Goal: Task Accomplishment & Management: Manage account settings

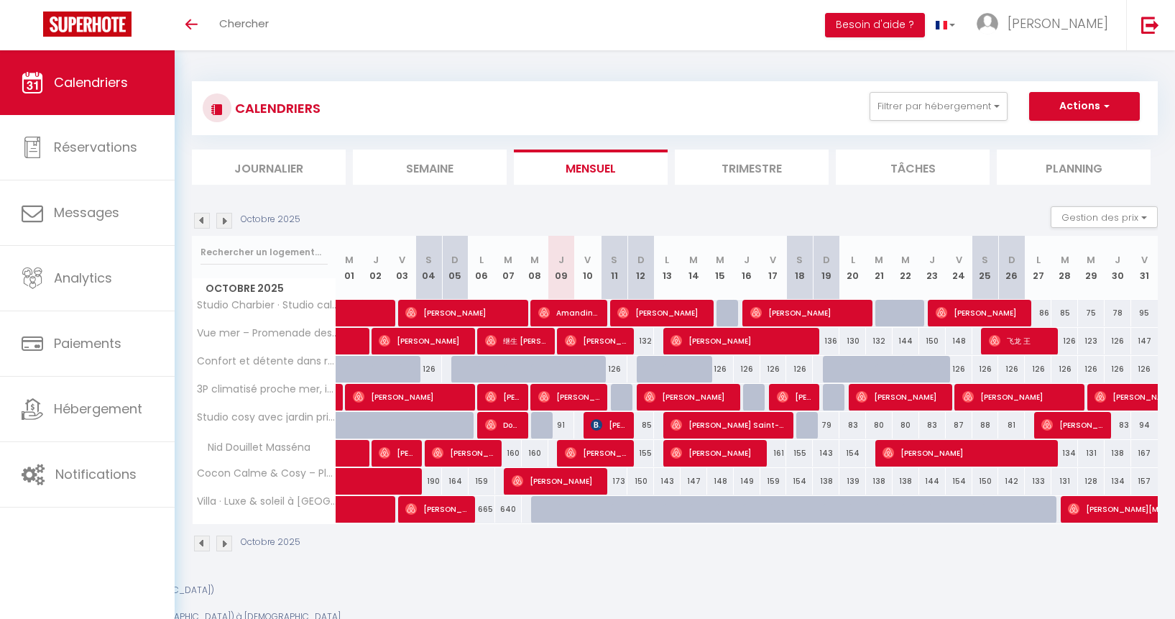
click at [1156, 584] on div at bounding box center [587, 584] width 1175 height 0
click at [1082, 27] on span "[PERSON_NAME]" at bounding box center [1058, 23] width 101 height 18
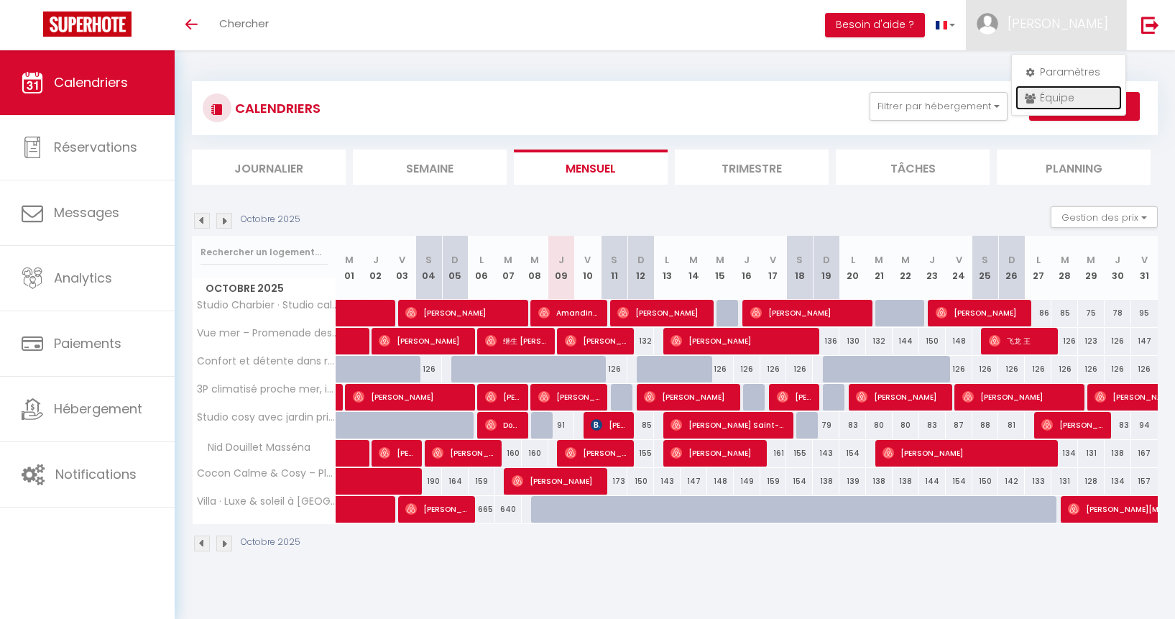
click at [1074, 93] on link "Équipe" at bounding box center [1069, 98] width 106 height 24
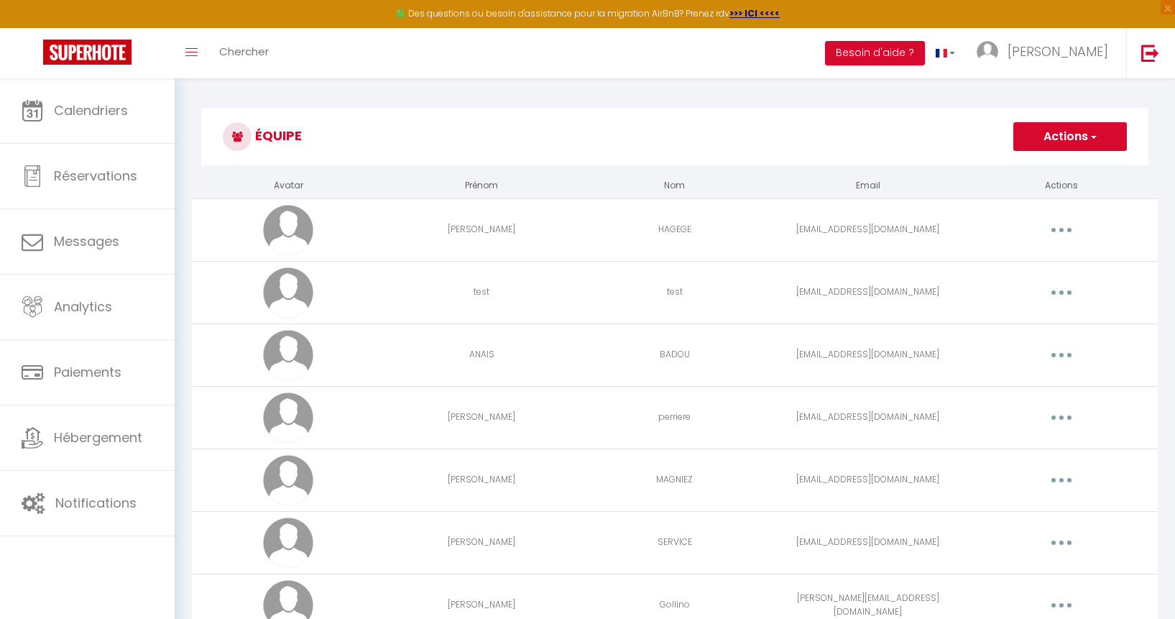
click at [1057, 143] on button "Actions" at bounding box center [1070, 136] width 114 height 29
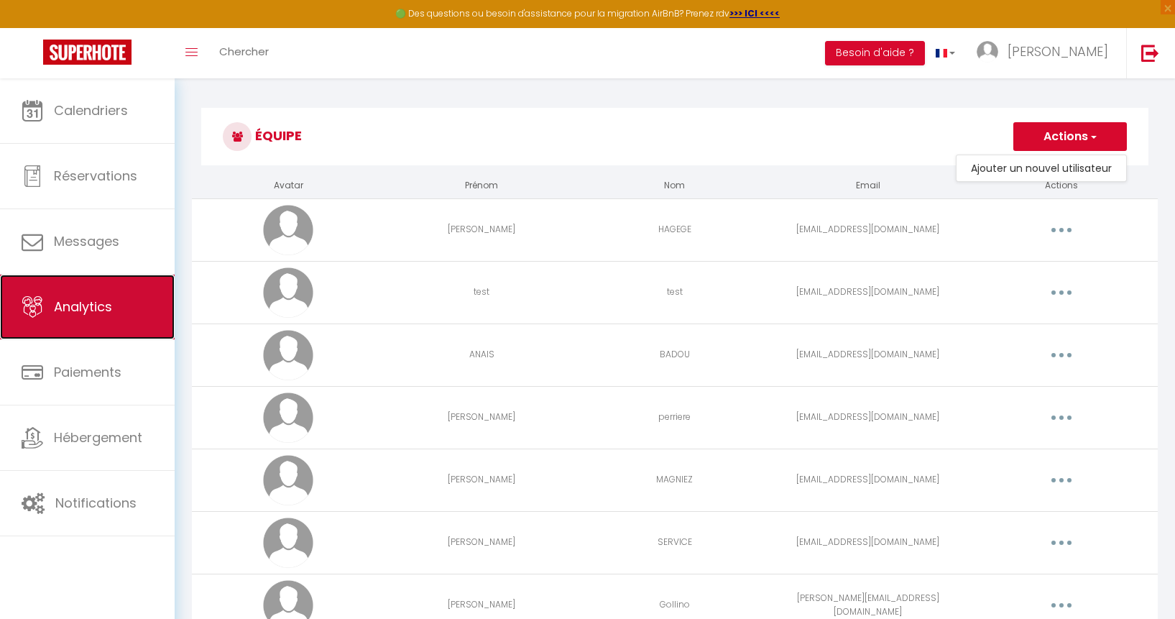
click at [112, 306] on link "Analytics" at bounding box center [87, 307] width 175 height 65
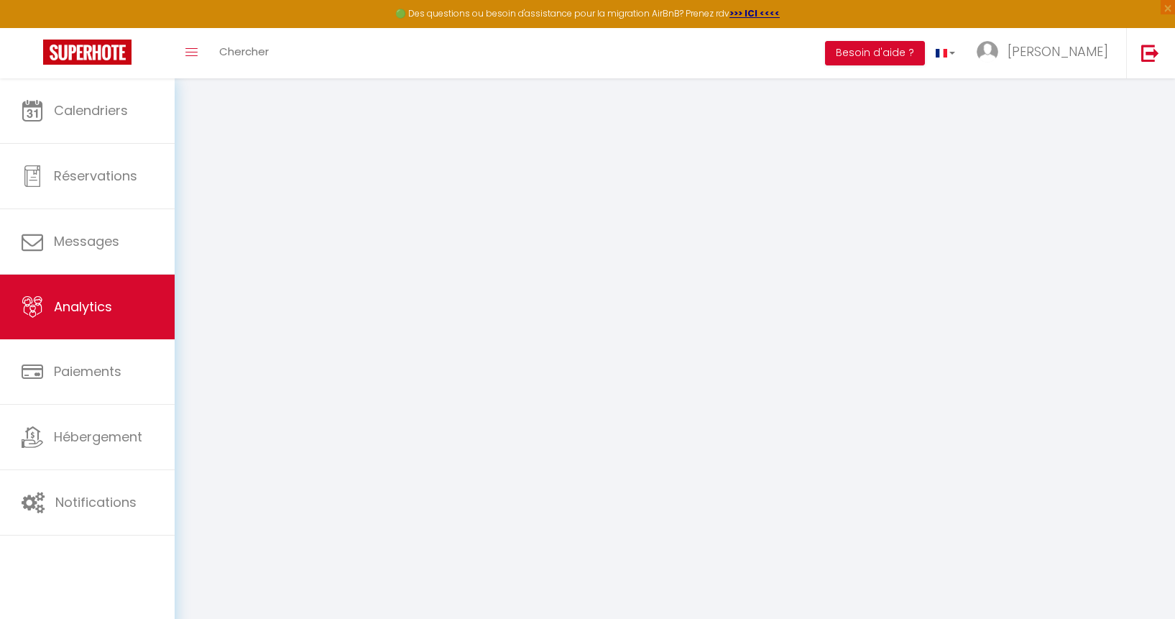
select select "2025"
select select "10"
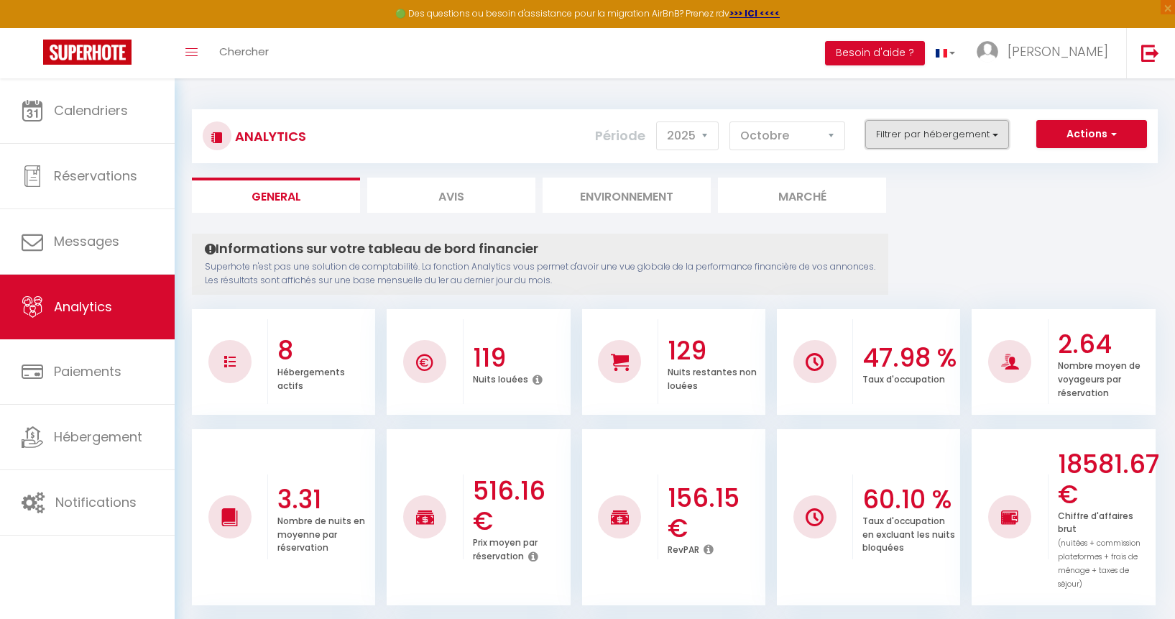
click at [987, 139] on button "Filtrer par hébergement" at bounding box center [937, 134] width 144 height 29
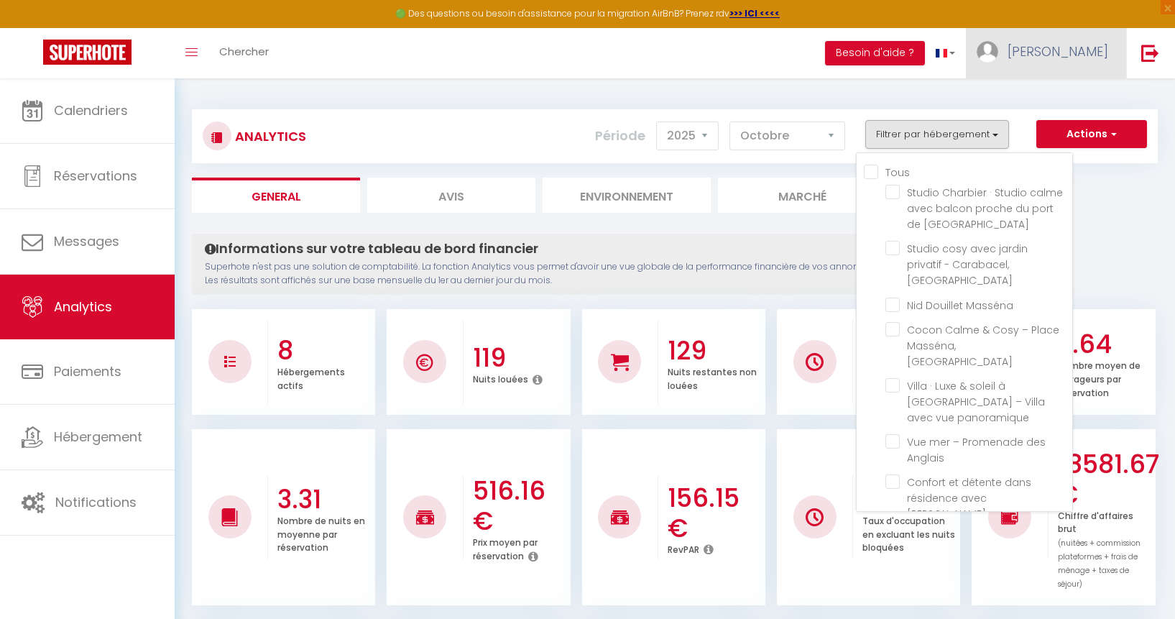
click at [1081, 47] on span "[PERSON_NAME]" at bounding box center [1058, 51] width 101 height 18
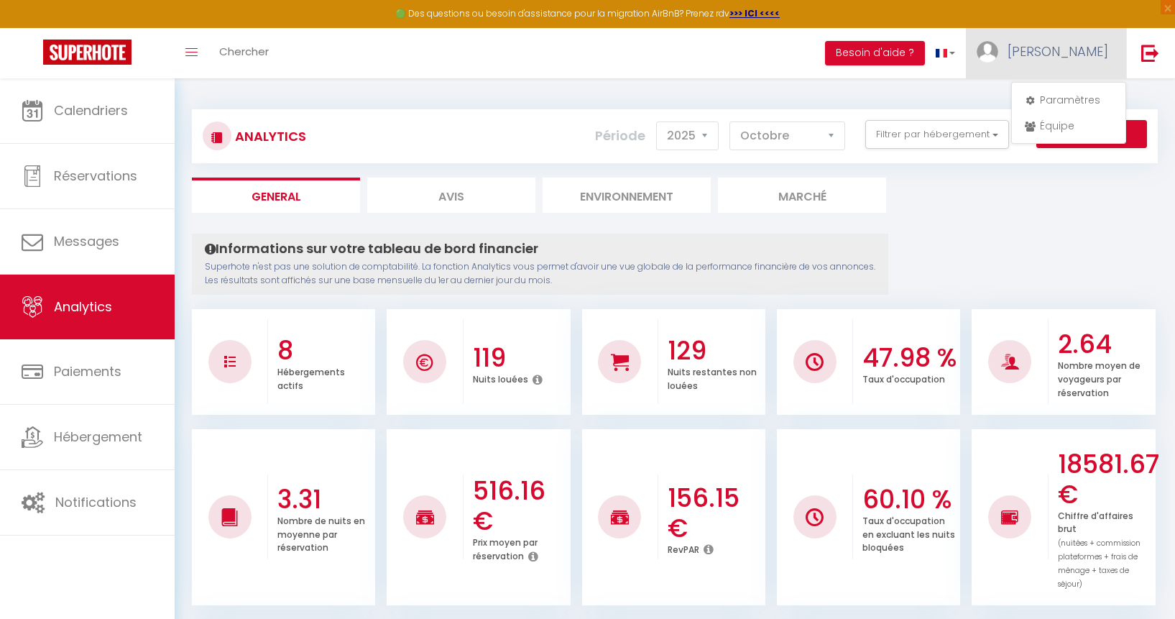
click at [1081, 47] on span "[PERSON_NAME]" at bounding box center [1058, 51] width 101 height 18
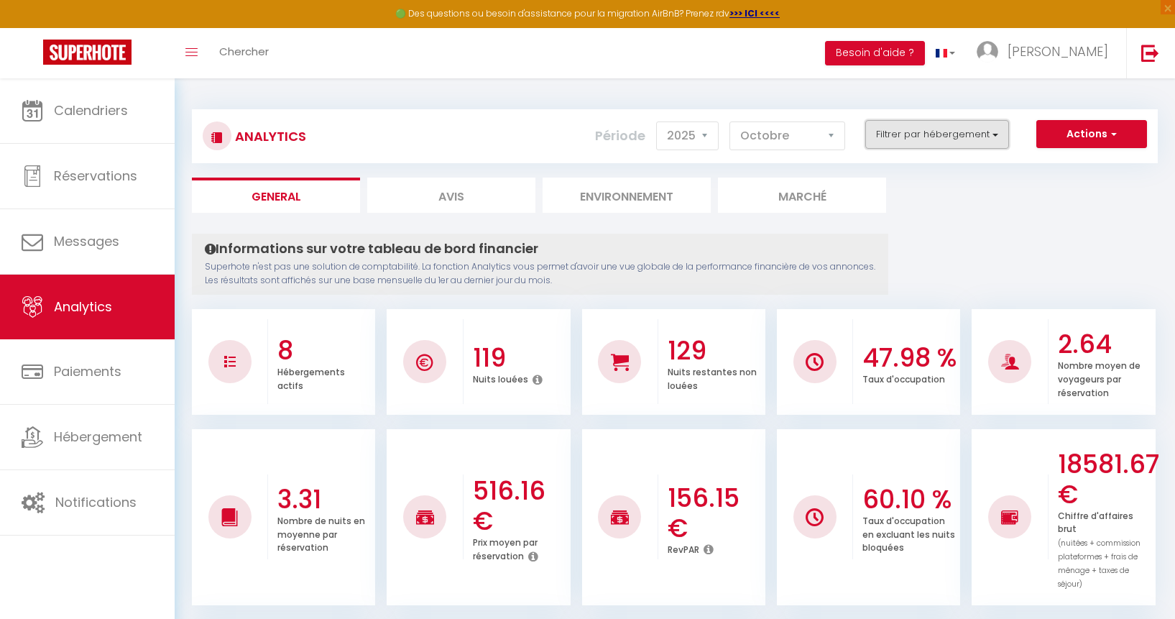
click at [977, 143] on button "Filtrer par hébergement" at bounding box center [937, 134] width 144 height 29
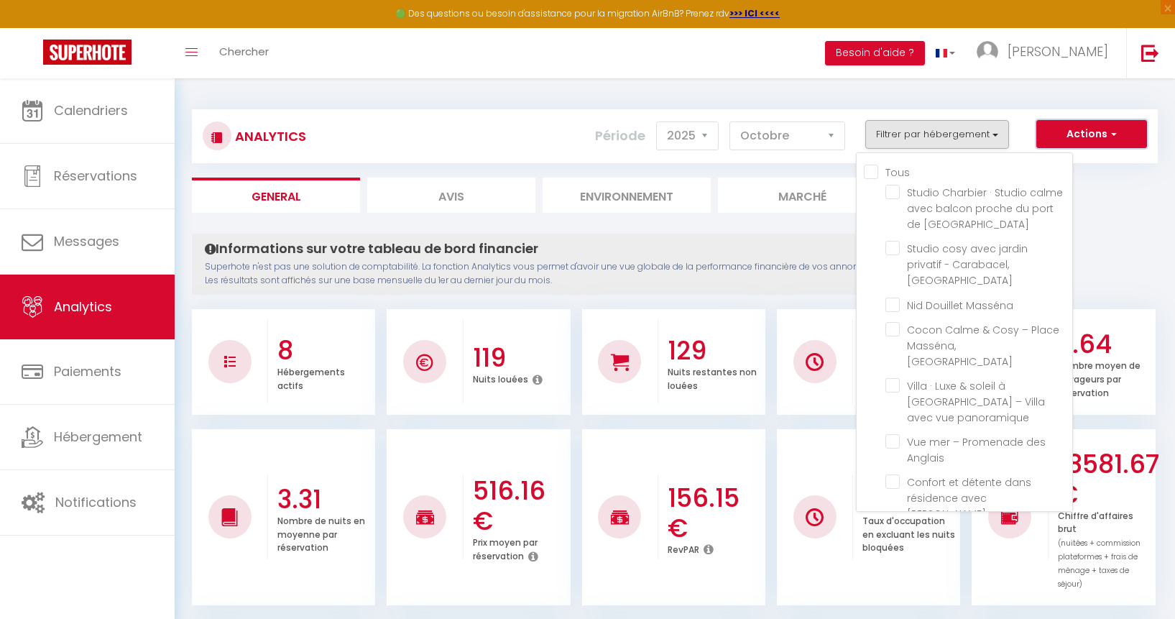
click at [1094, 126] on button "Actions" at bounding box center [1091, 134] width 111 height 29
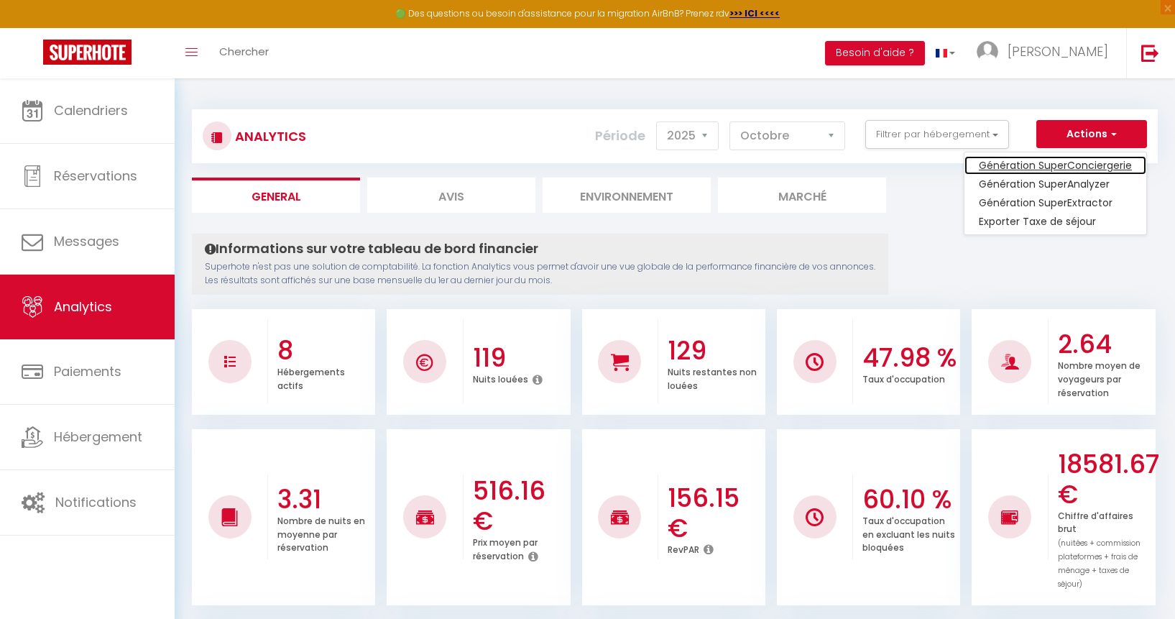
click at [1084, 167] on link "Génération SuperConciergerie" at bounding box center [1055, 165] width 182 height 19
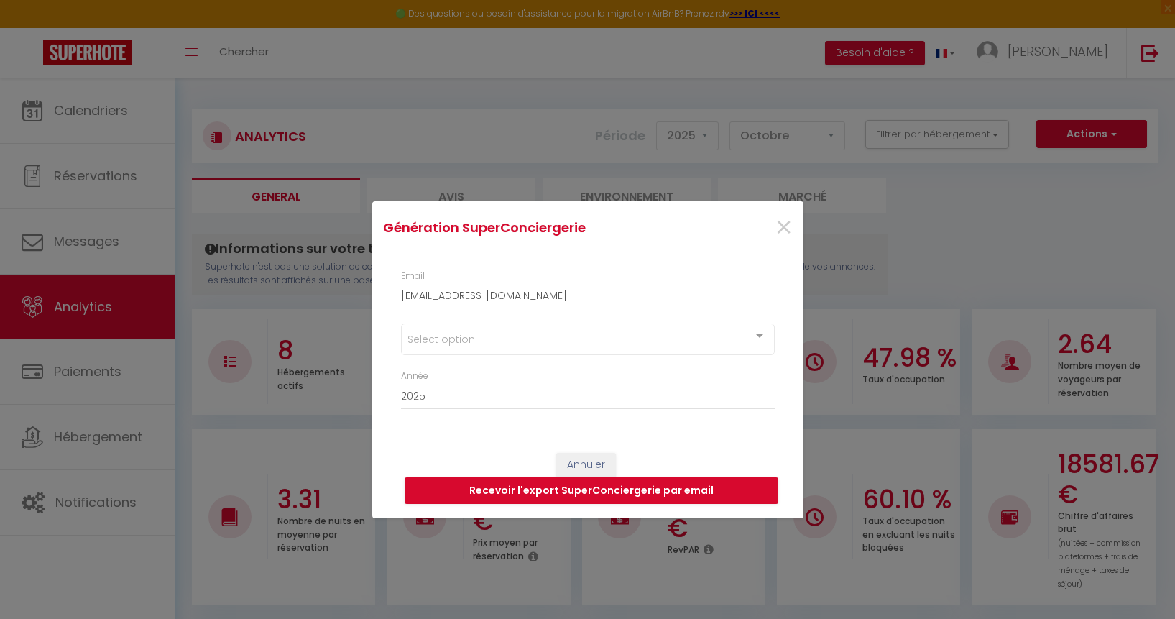
click at [666, 341] on div "Select option" at bounding box center [588, 339] width 374 height 32
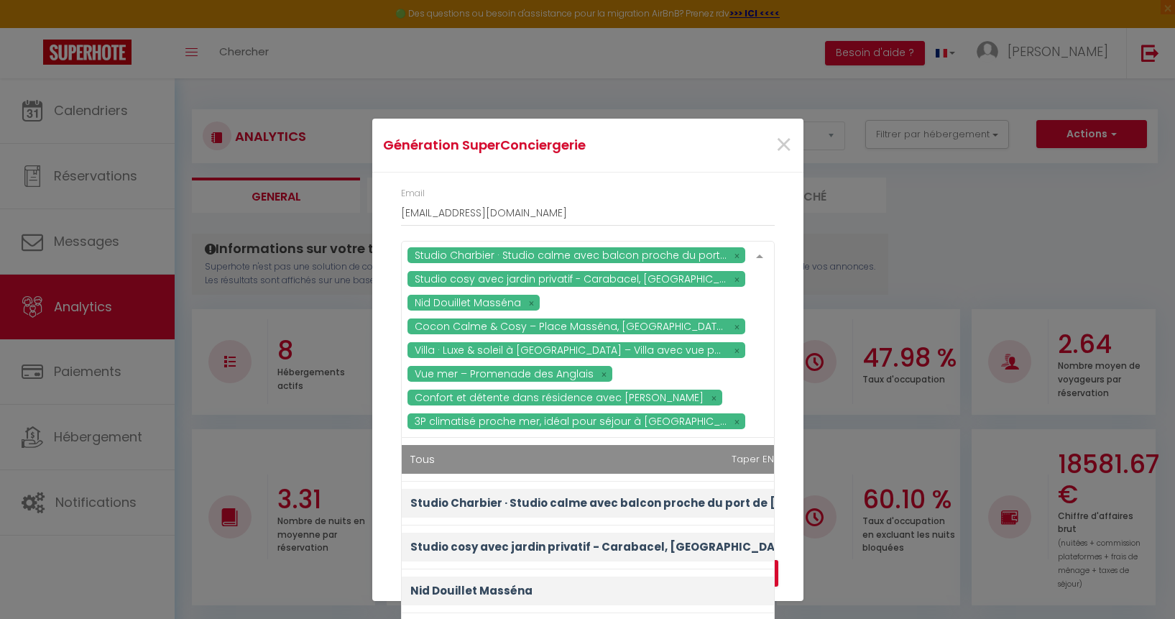
click at [614, 372] on div "Studio Charbier · Studio calme avec balcon proche du port de [GEOGRAPHIC_DATA] …" at bounding box center [588, 339] width 374 height 197
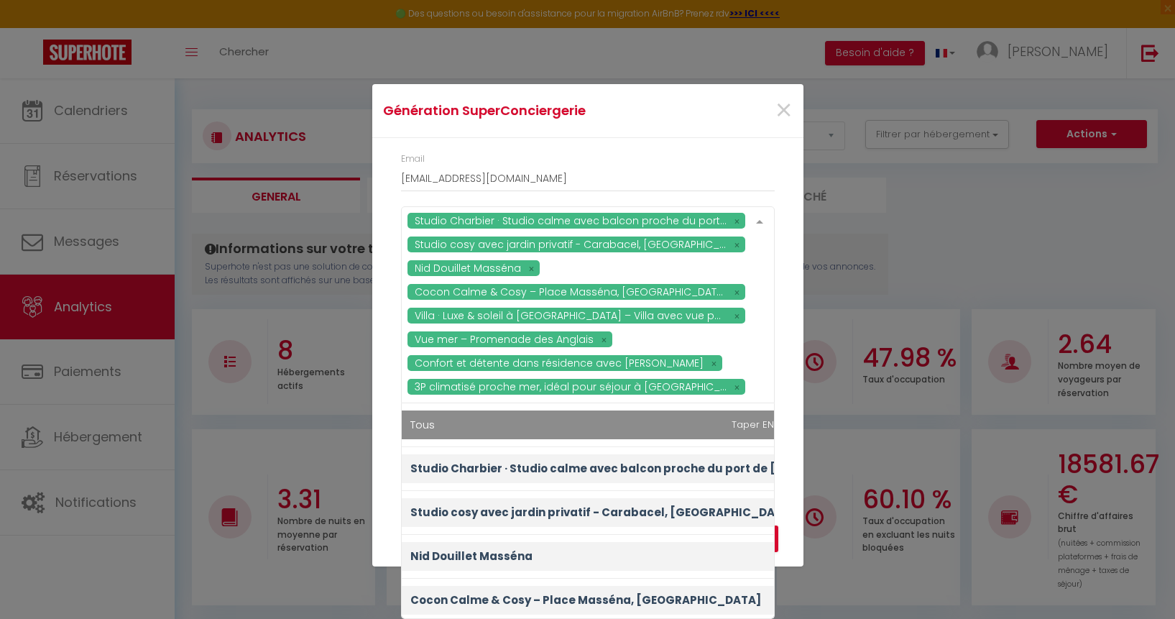
click at [788, 431] on div "Email [EMAIL_ADDRESS][DOMAIN_NAME] Studio Charbier · Studio calme avec balcon p…" at bounding box center [587, 312] width 431 height 349
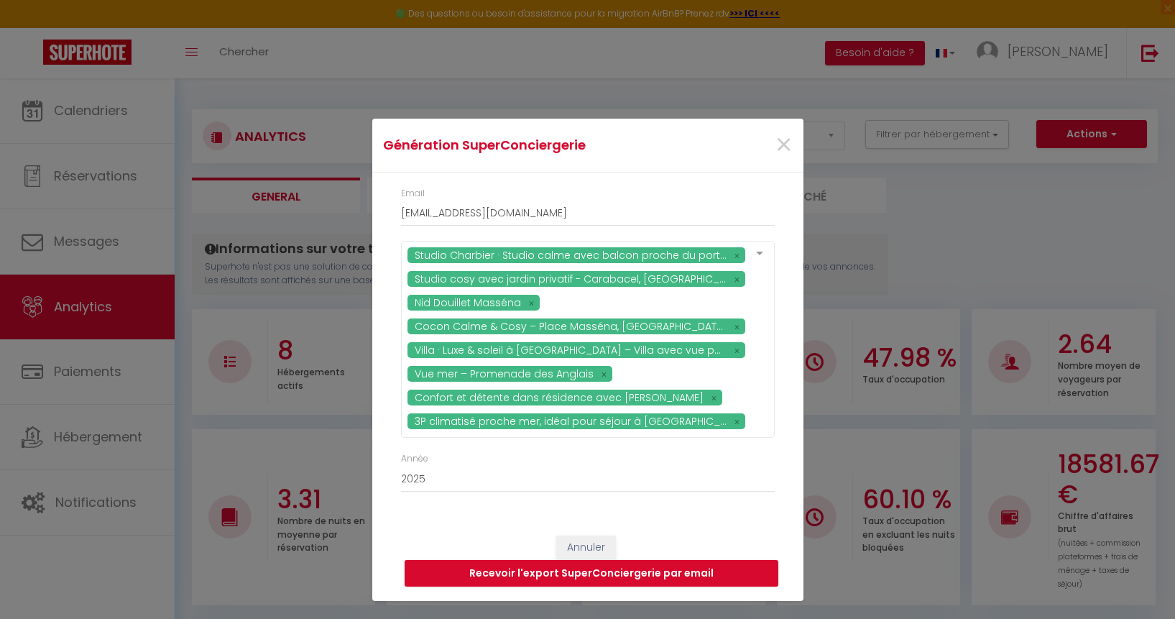
scroll to position [0, 0]
click at [661, 574] on button "Recevoir l'export SuperConciergerie par email" at bounding box center [592, 573] width 374 height 27
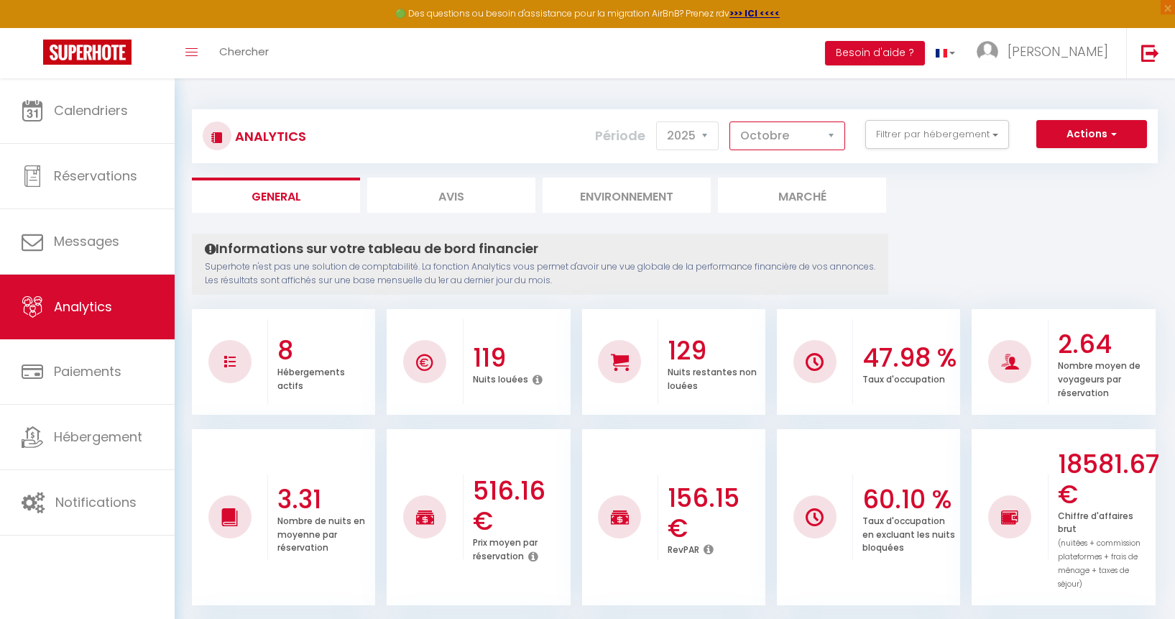
click at [818, 141] on select "[PERSON_NAME] Mars [PERSON_NAME] Juin Juillet Août Septembre Octobre Novembre D…" at bounding box center [787, 135] width 116 height 29
click at [926, 131] on button "Filtrer par hébergement" at bounding box center [937, 134] width 144 height 29
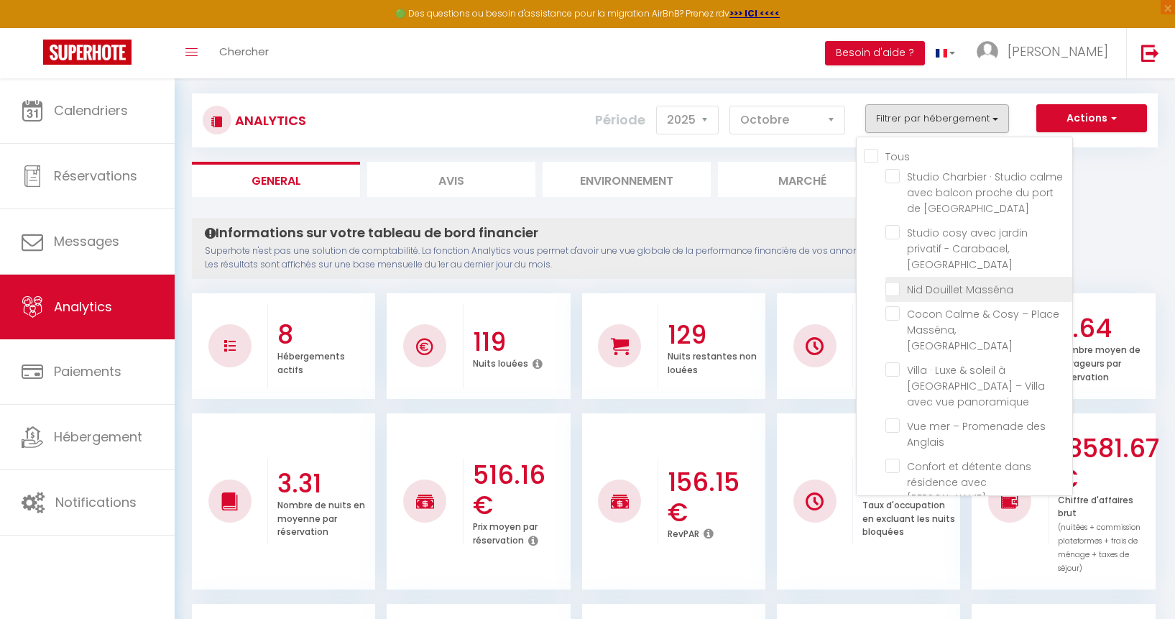
click at [899, 281] on Masséna "checkbox" at bounding box center [978, 288] width 187 height 14
checkbox Masséna "true"
checkbox Nice "false"
checkbox Centre "false"
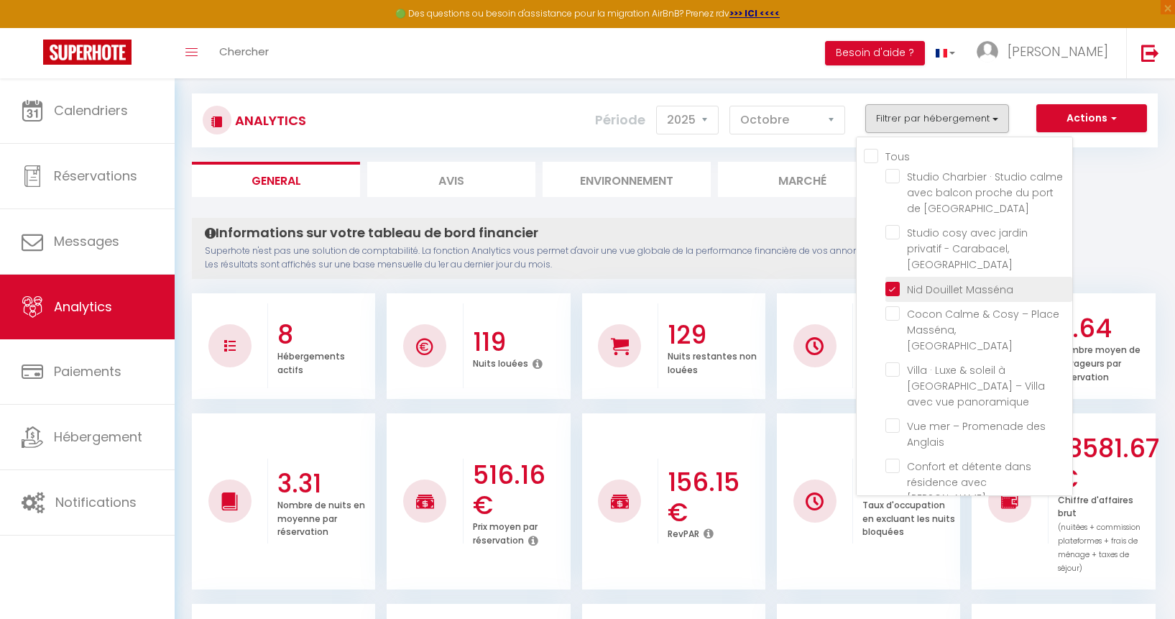
checkbox panoramique "false"
checkbox Anglais "false"
checkbox piscine "false"
checkbox Nice "false"
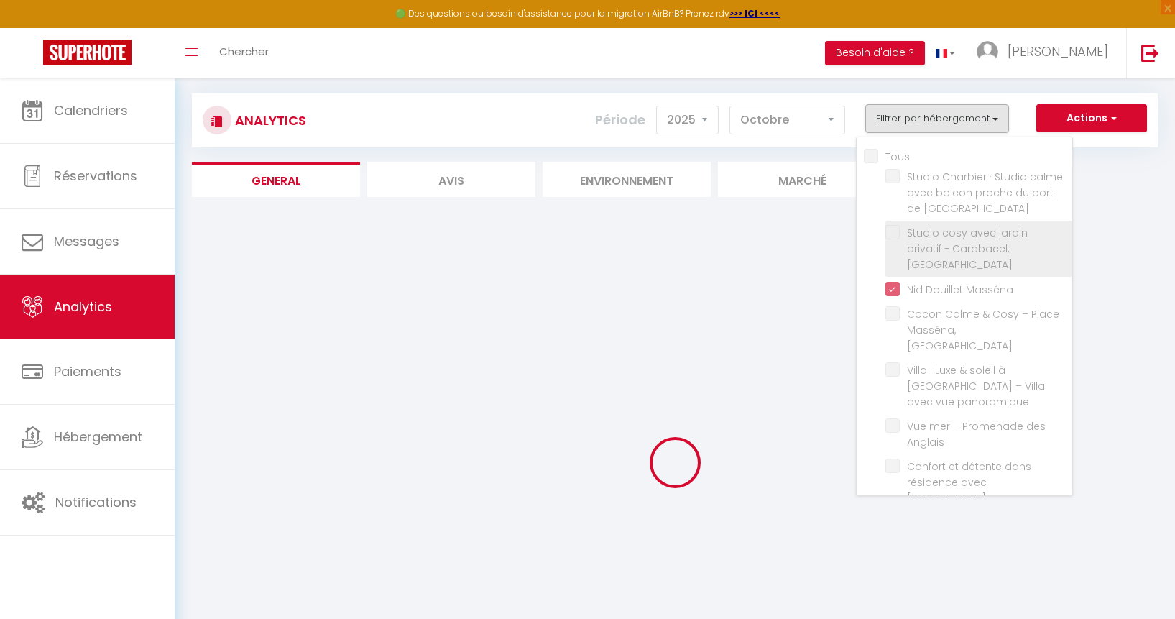
checkbox Nice "false"
checkbox Centre "false"
checkbox panoramique "false"
checkbox Anglais "false"
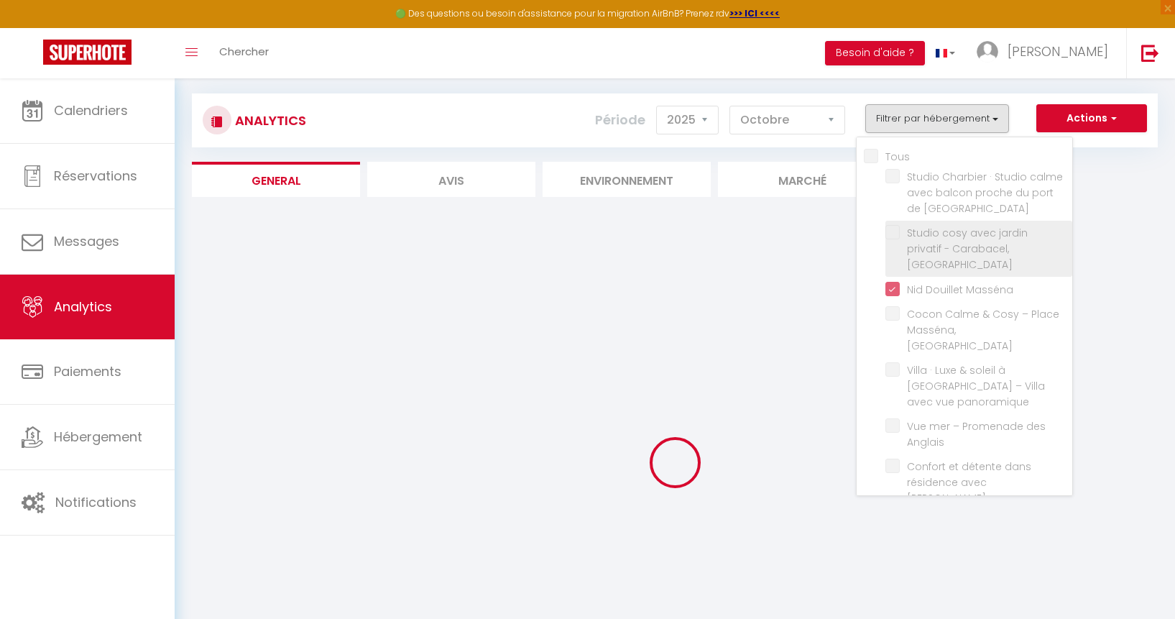
checkbox piscine "false"
checkbox Nice "false"
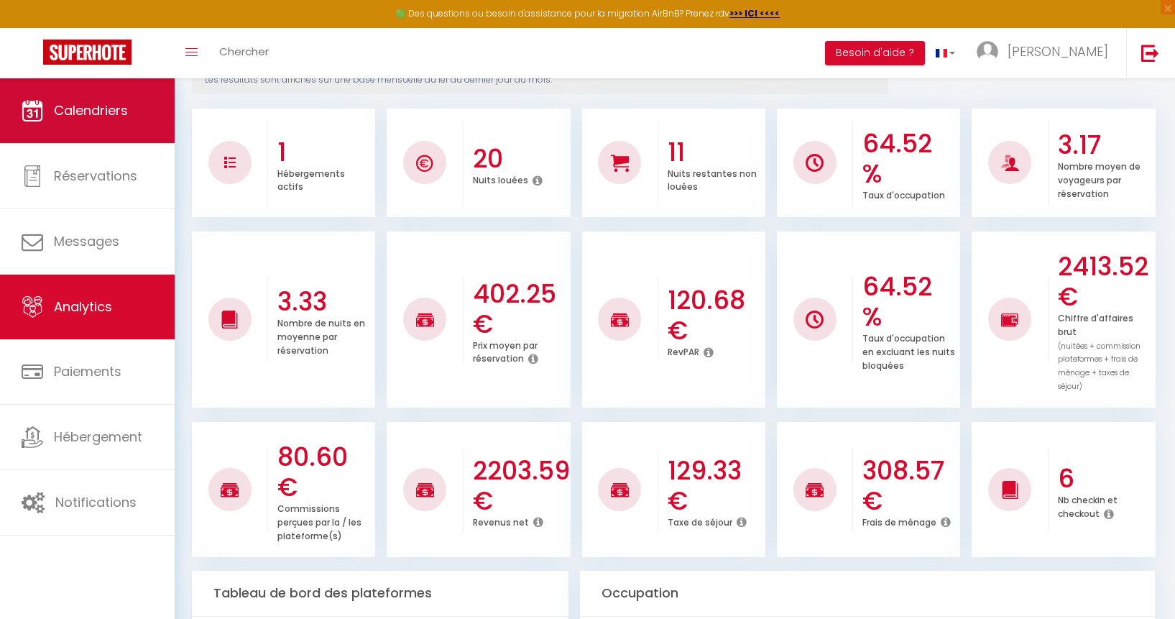
scroll to position [202, 0]
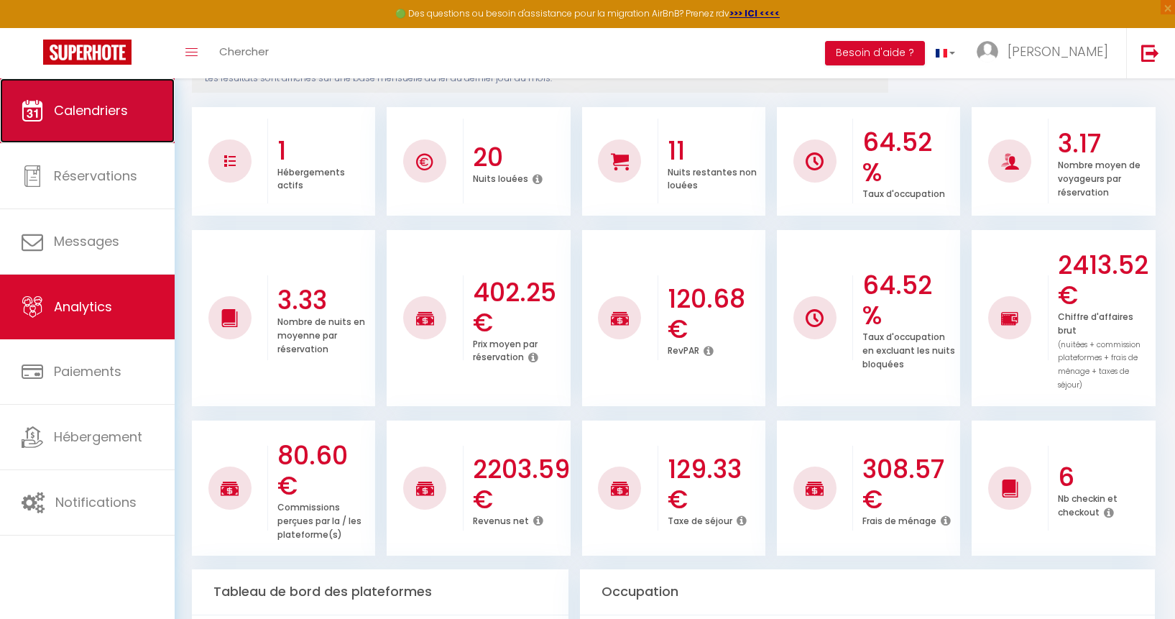
click at [121, 91] on link "Calendriers" at bounding box center [87, 110] width 175 height 65
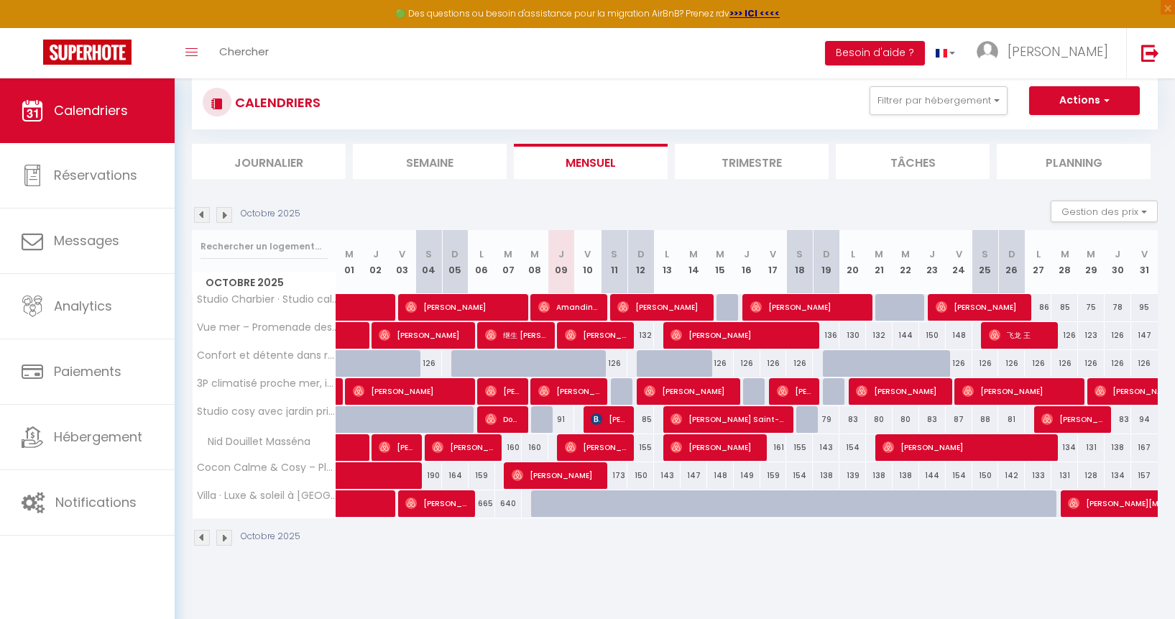
scroll to position [54, 0]
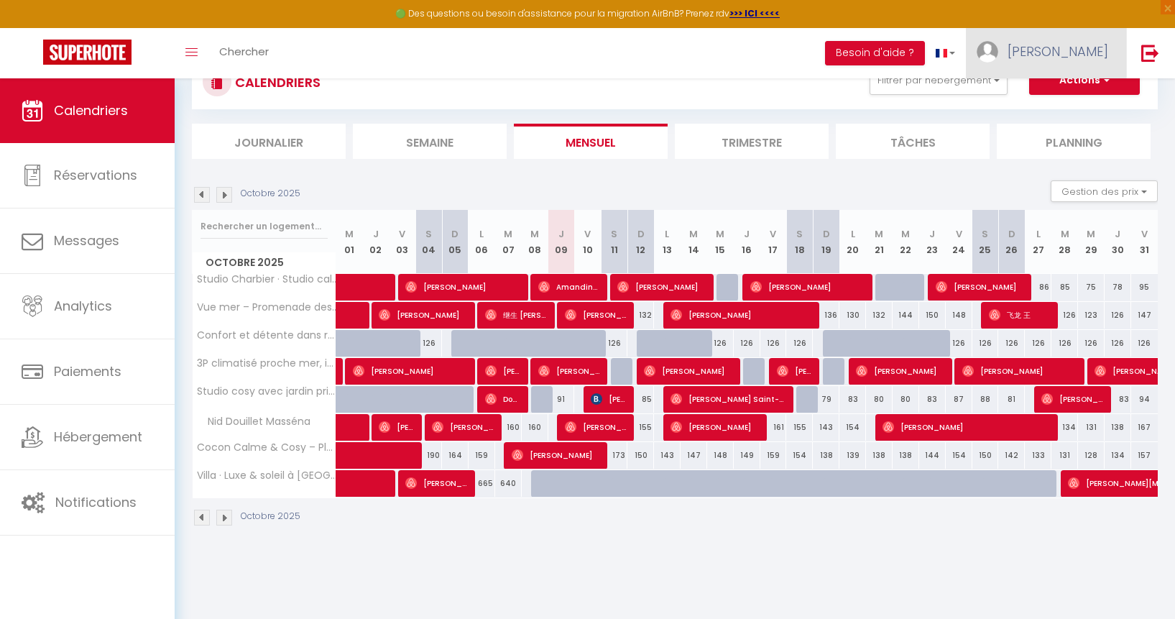
click at [1074, 63] on link "[PERSON_NAME]" at bounding box center [1046, 53] width 160 height 50
click at [1062, 129] on link "Équipe" at bounding box center [1069, 126] width 106 height 24
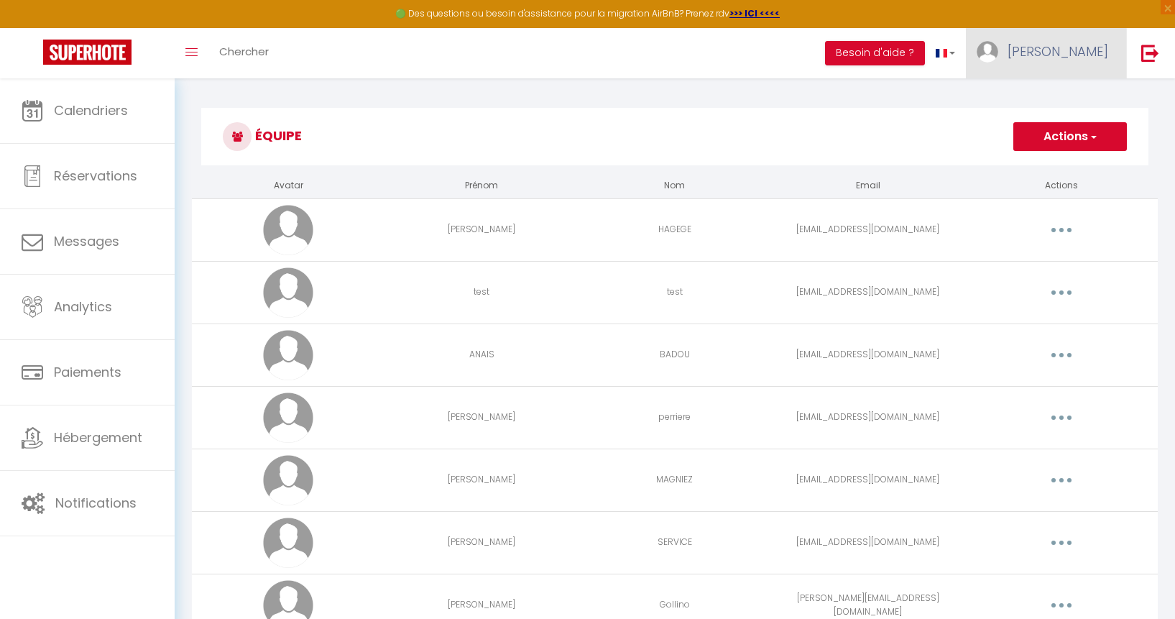
click at [1069, 35] on link "[PERSON_NAME]" at bounding box center [1046, 53] width 160 height 50
click at [1057, 101] on link "Paramètres" at bounding box center [1069, 100] width 106 height 24
select select "28"
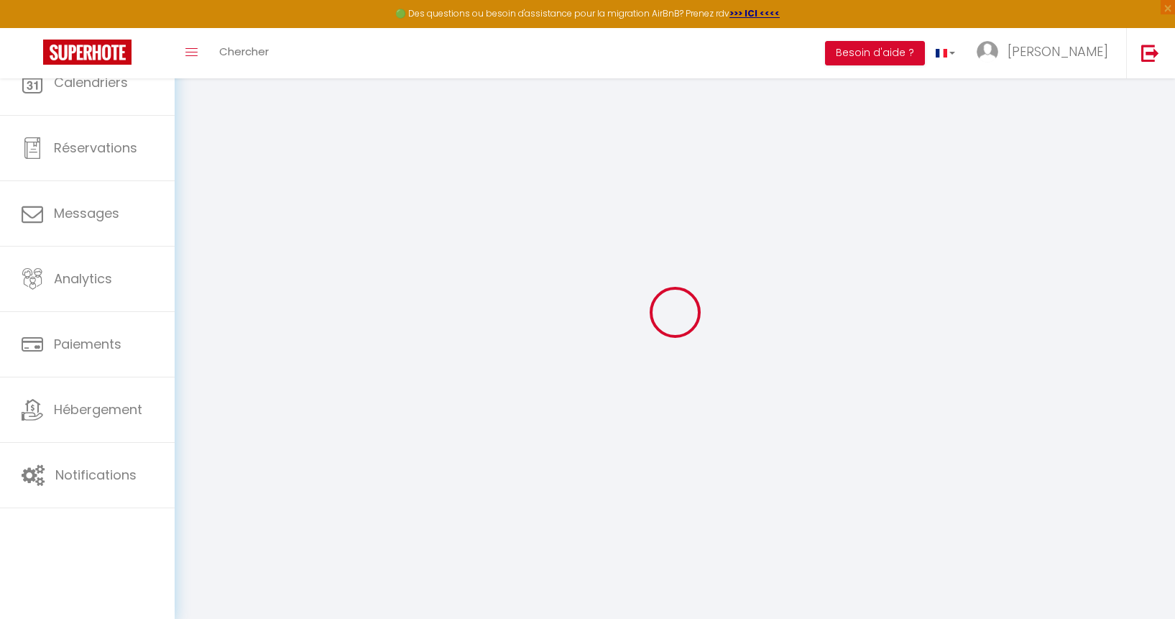
type input "QrNZe8GgUHXO0NykN3Gq86gal"
type input "JXnpZeMqEbfEj2m0DLRkSAknB"
type input "[URL][DOMAIN_NAME]"
select select "fr"
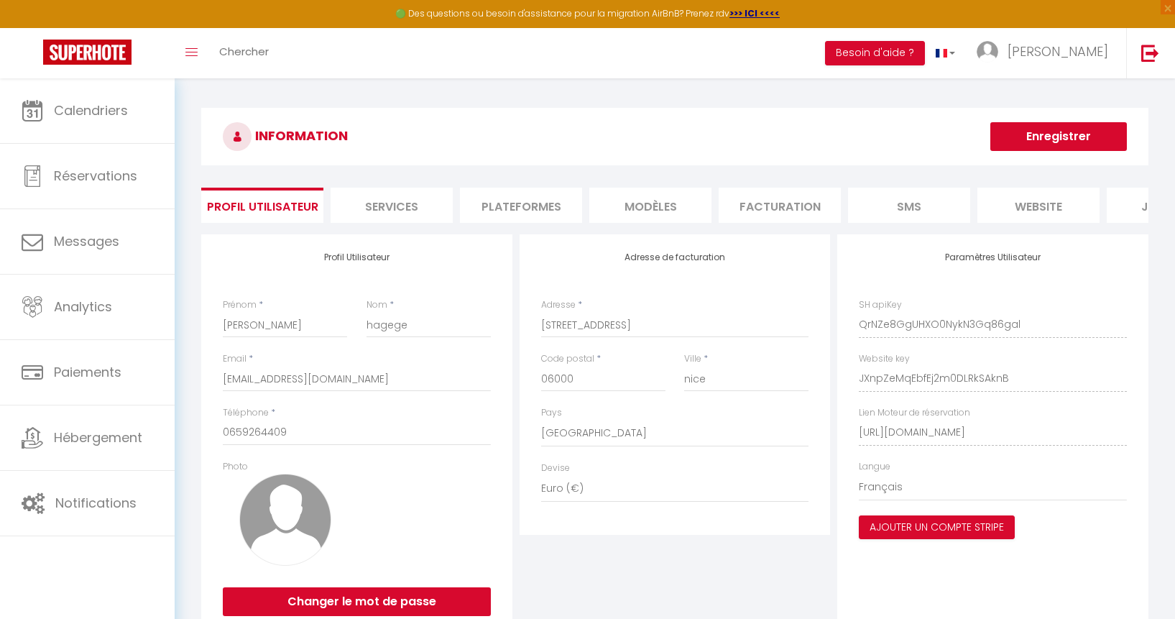
click at [502, 208] on li "Plateformes" at bounding box center [521, 205] width 122 height 35
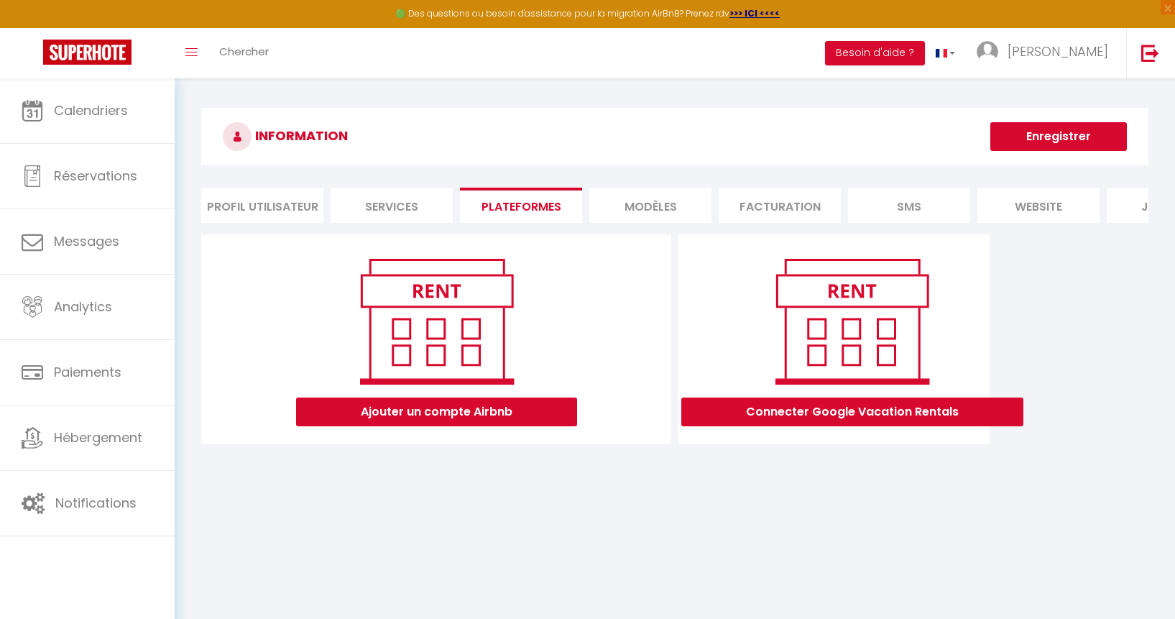
click at [402, 206] on li "Services" at bounding box center [392, 205] width 122 height 35
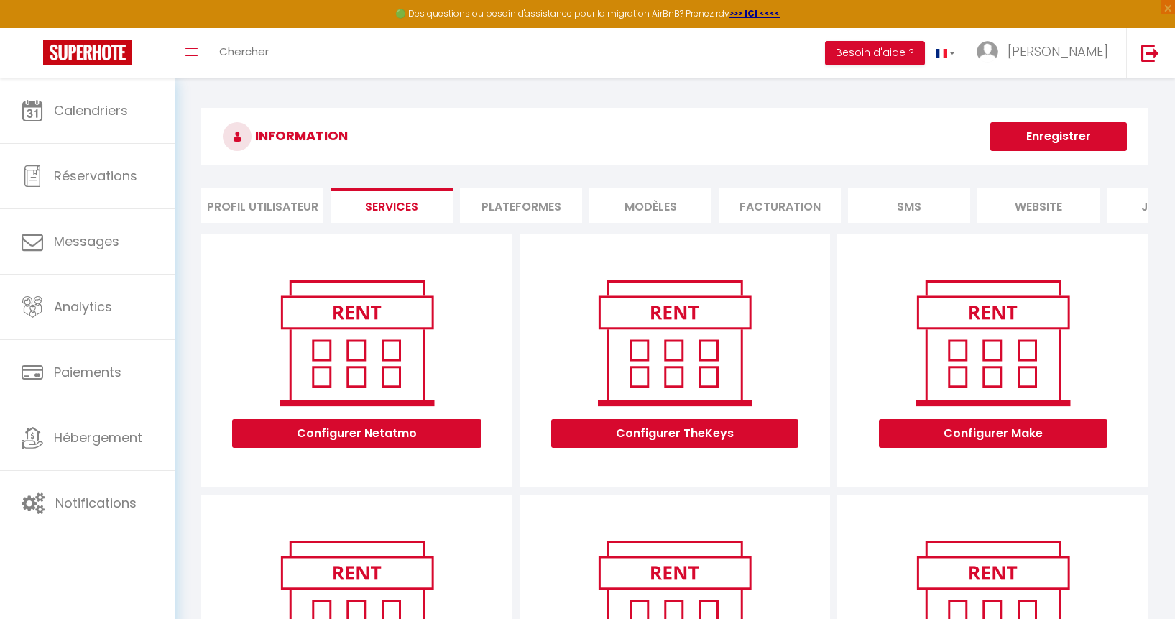
click at [525, 209] on li "Plateformes" at bounding box center [521, 205] width 122 height 35
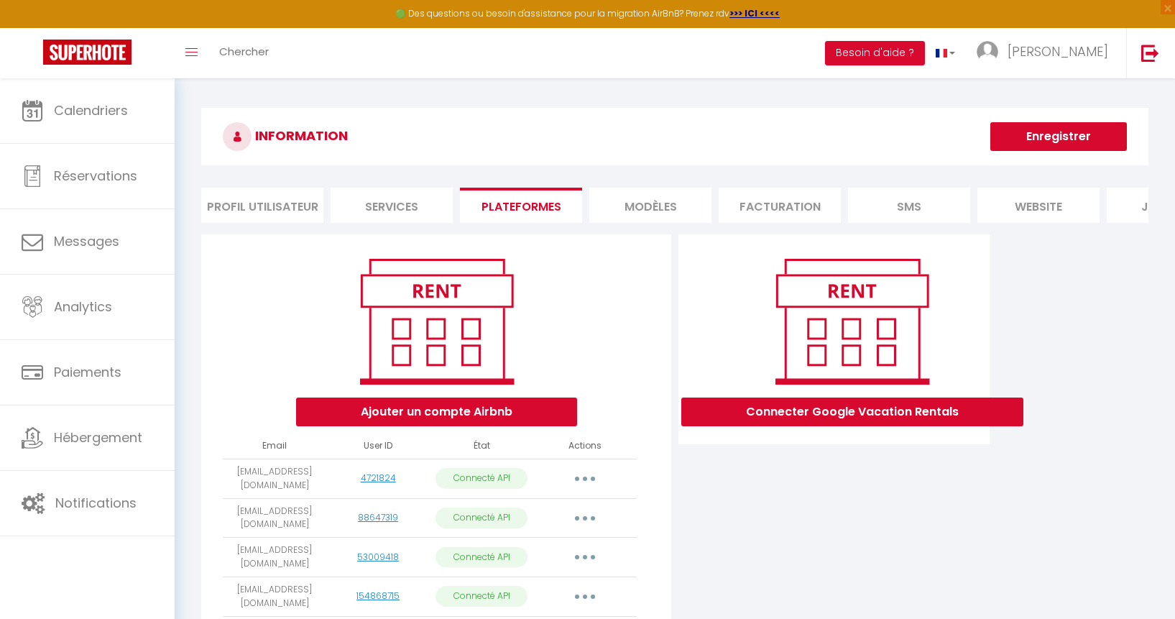
click at [642, 202] on li "MODÈLES" at bounding box center [650, 205] width 122 height 35
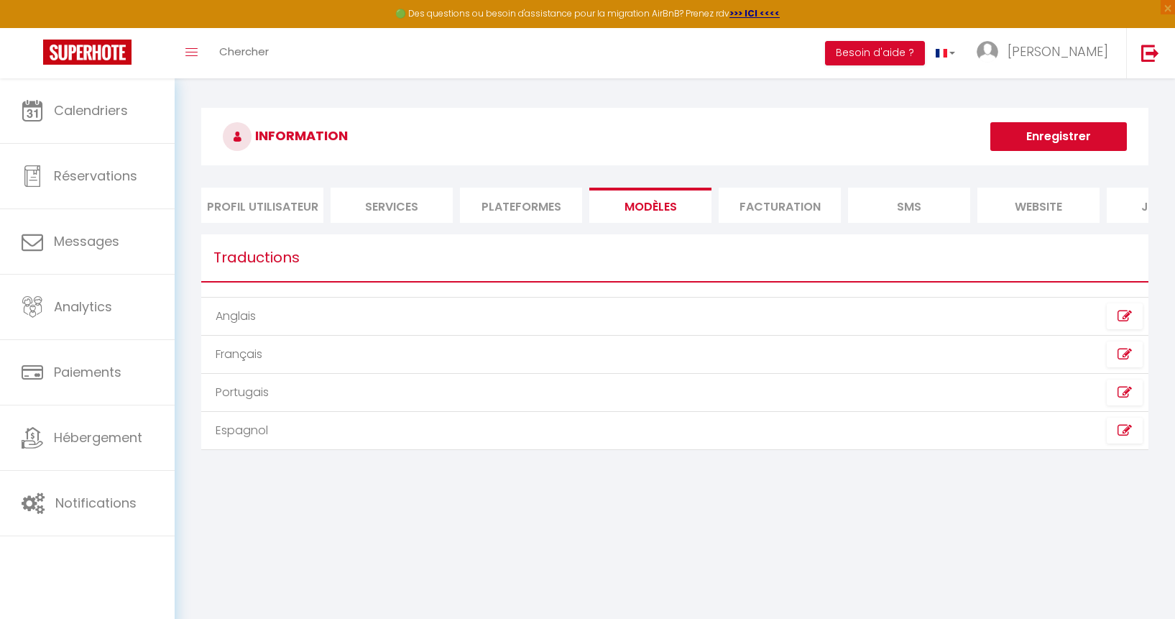
click at [522, 203] on li "Plateformes" at bounding box center [521, 205] width 122 height 35
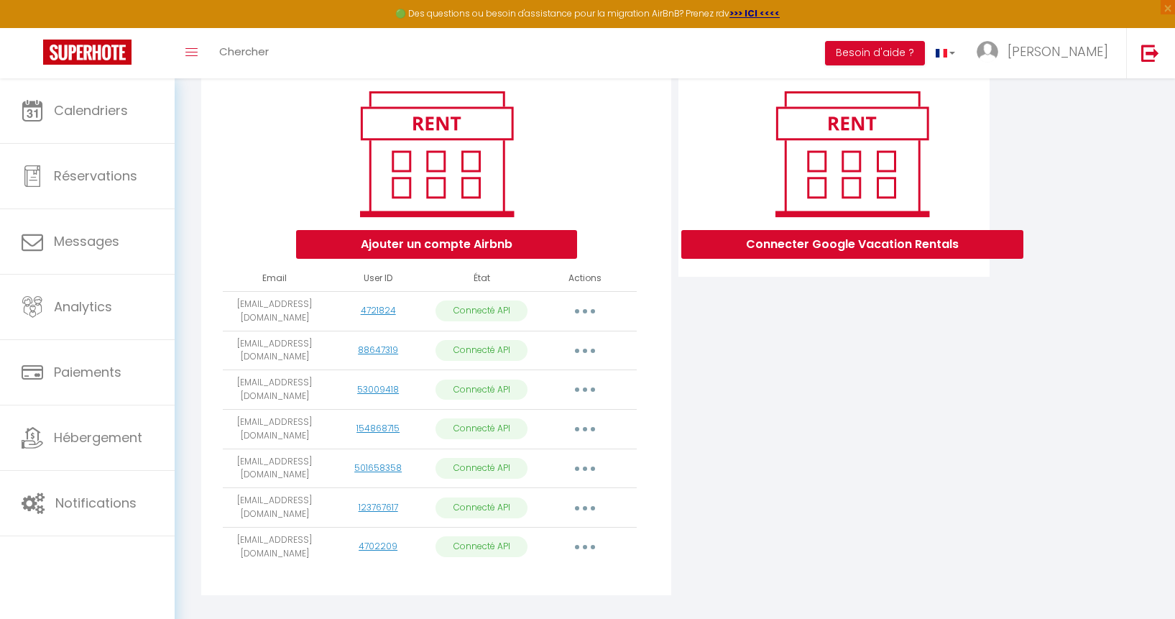
scroll to position [175, 0]
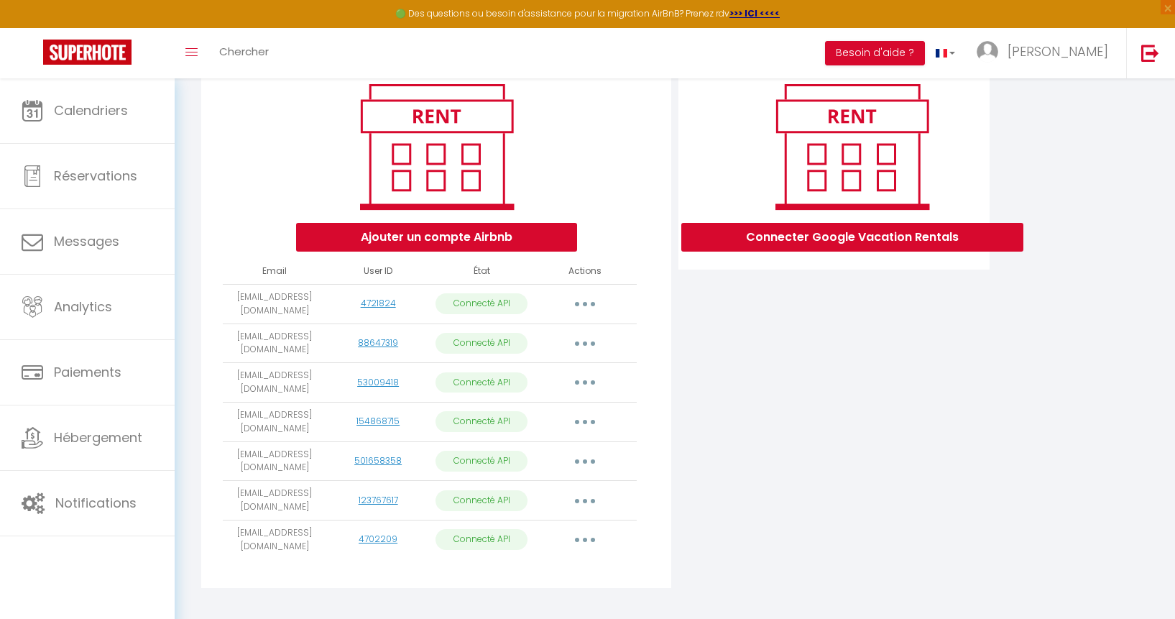
click at [578, 489] on button "button" at bounding box center [585, 500] width 40 height 23
click at [553, 573] on link "Reconnecter le compte" at bounding box center [521, 585] width 159 height 24
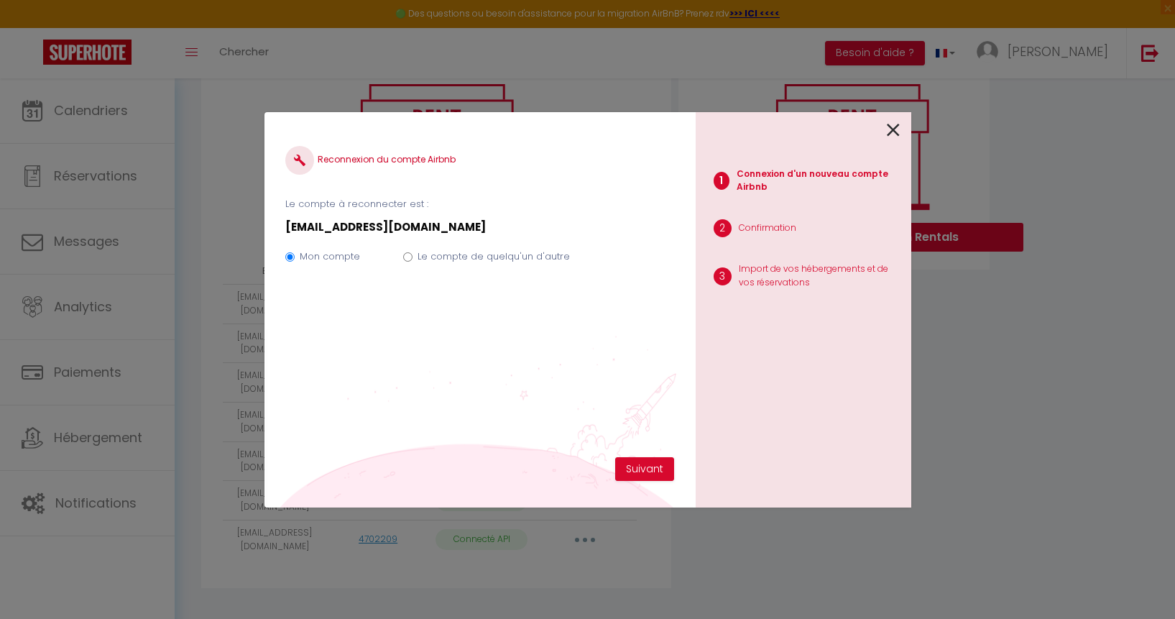
click at [487, 256] on label "Le compte de quelqu'un d'autre" at bounding box center [494, 256] width 152 height 14
click at [413, 256] on input "Le compte de quelqu'un d'autre" at bounding box center [407, 256] width 9 height 9
radio input "true"
radio input "false"
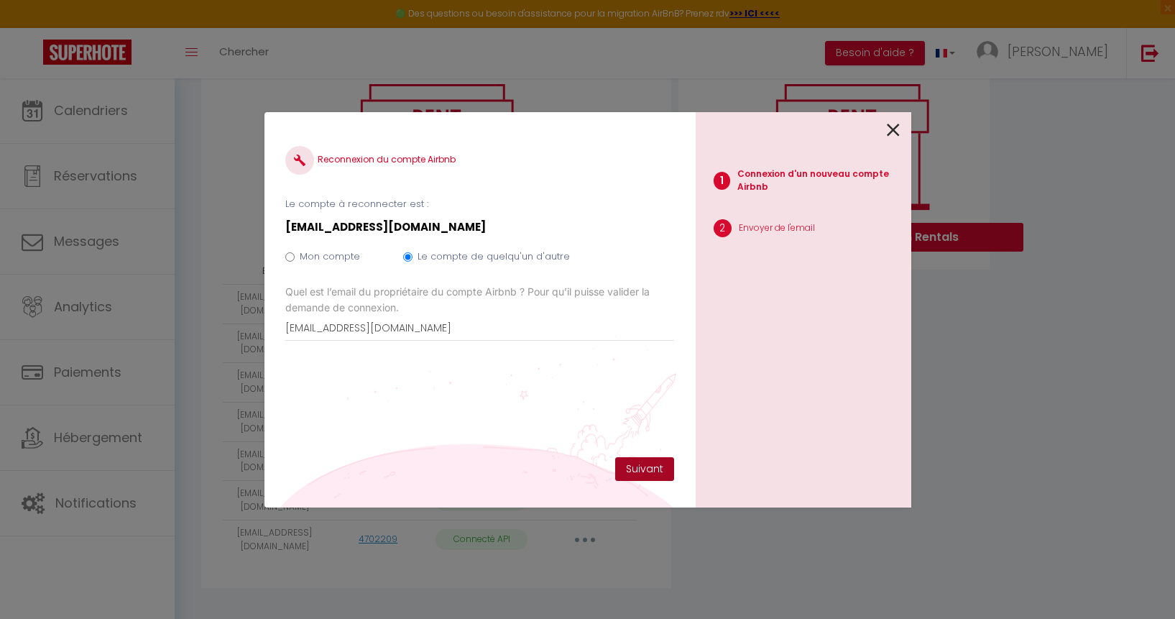
click at [660, 462] on button "Suivant" at bounding box center [644, 469] width 59 height 24
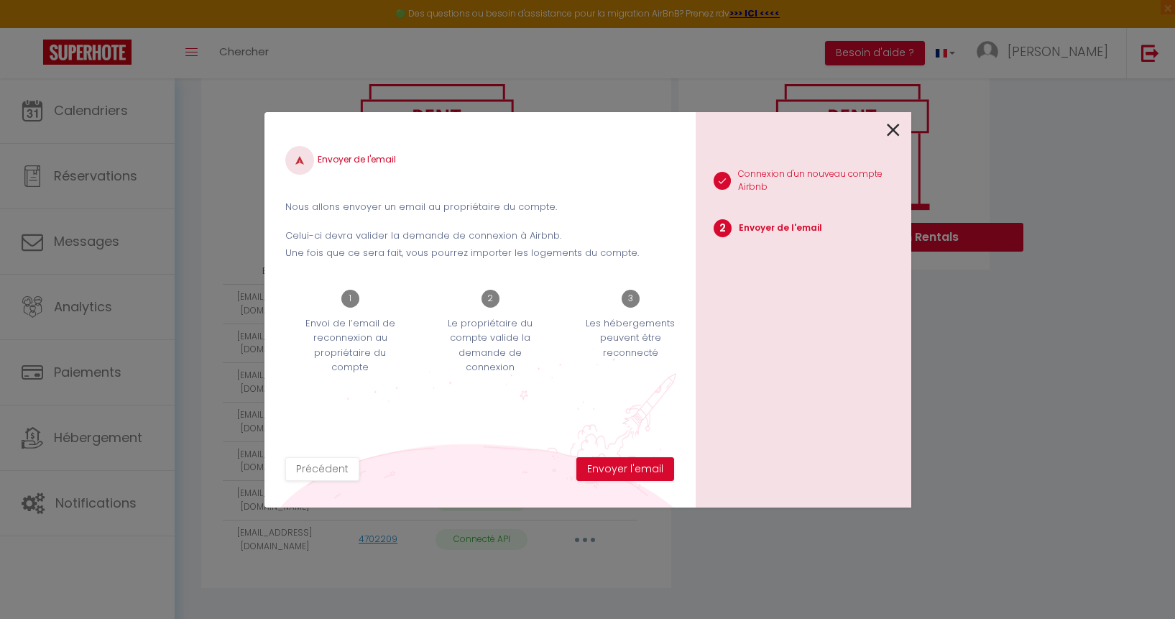
click at [900, 130] on div "1 Connexion d'un nouveau compte Airbnb 2 Envoyer de l'email" at bounding box center [804, 309] width 216 height 395
click at [896, 130] on icon at bounding box center [893, 130] width 13 height 22
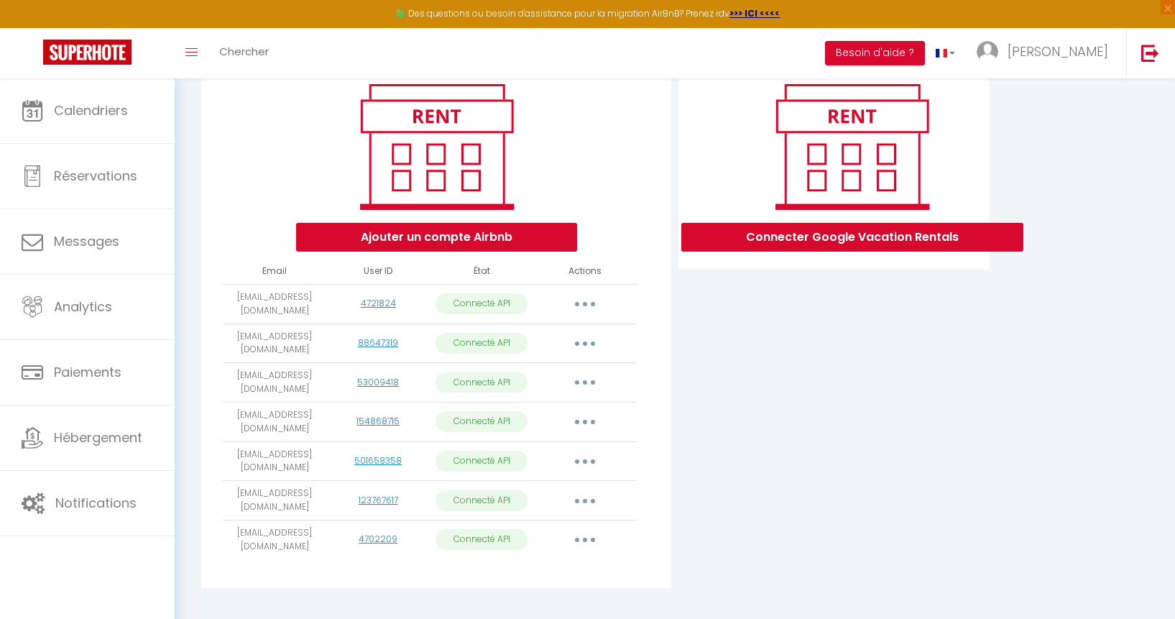
click at [590, 489] on button "button" at bounding box center [585, 500] width 40 height 23
click at [564, 521] on link "Importer les appartements" at bounding box center [521, 533] width 159 height 24
select select "66633"
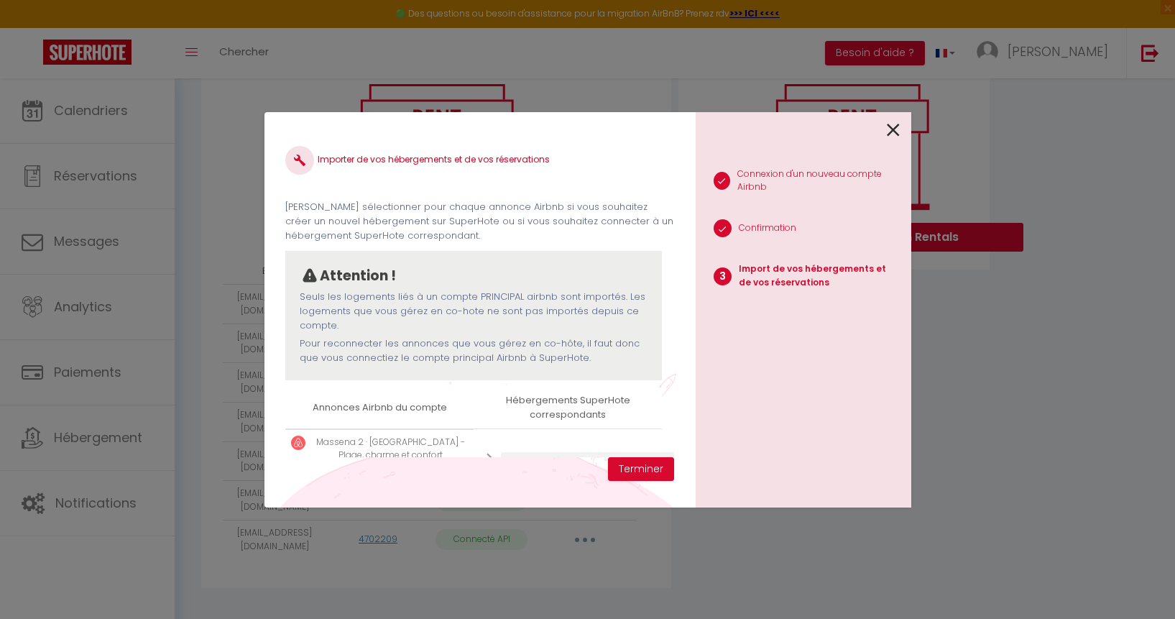
scroll to position [56, 0]
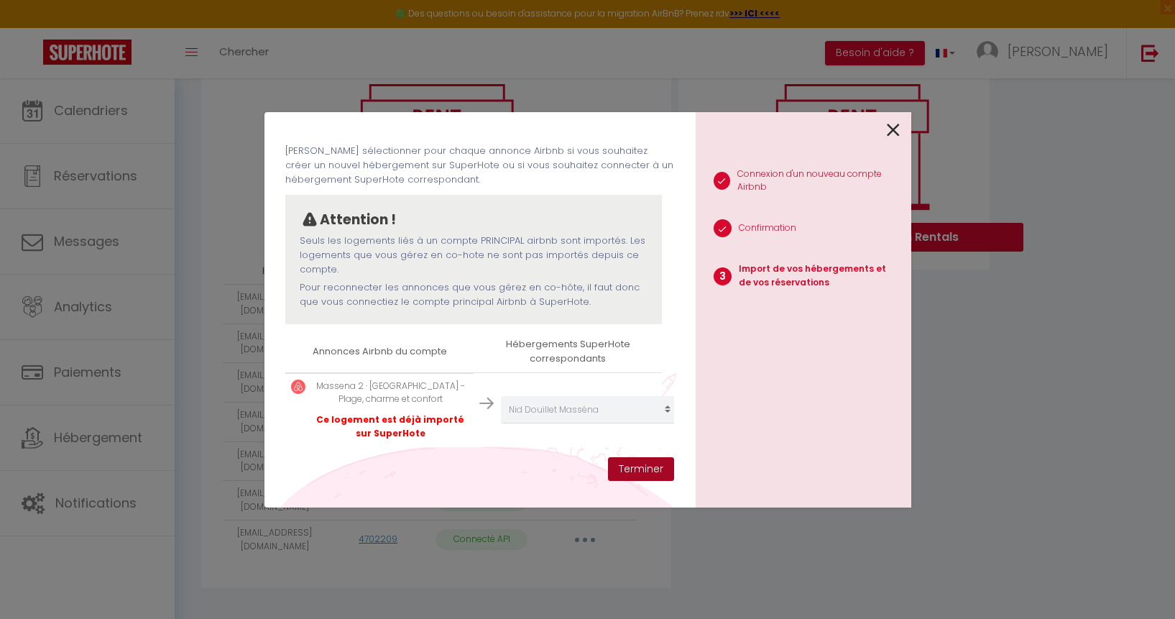
click at [645, 467] on button "Terminer" at bounding box center [641, 469] width 66 height 24
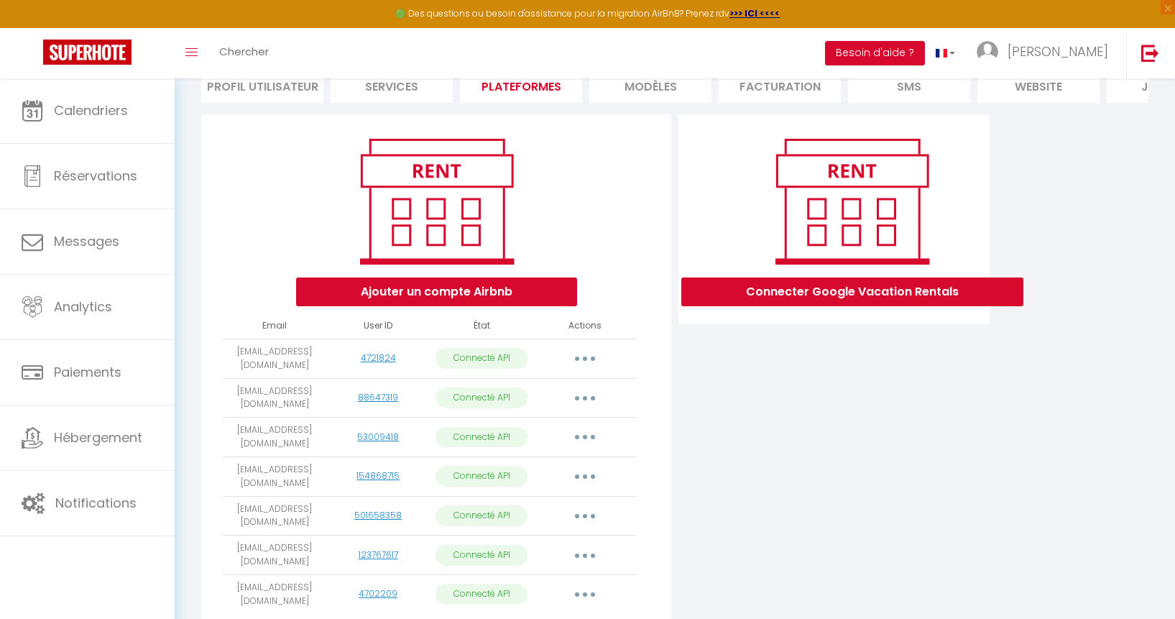
scroll to position [77, 0]
